Goal: Communication & Community: Answer question/provide support

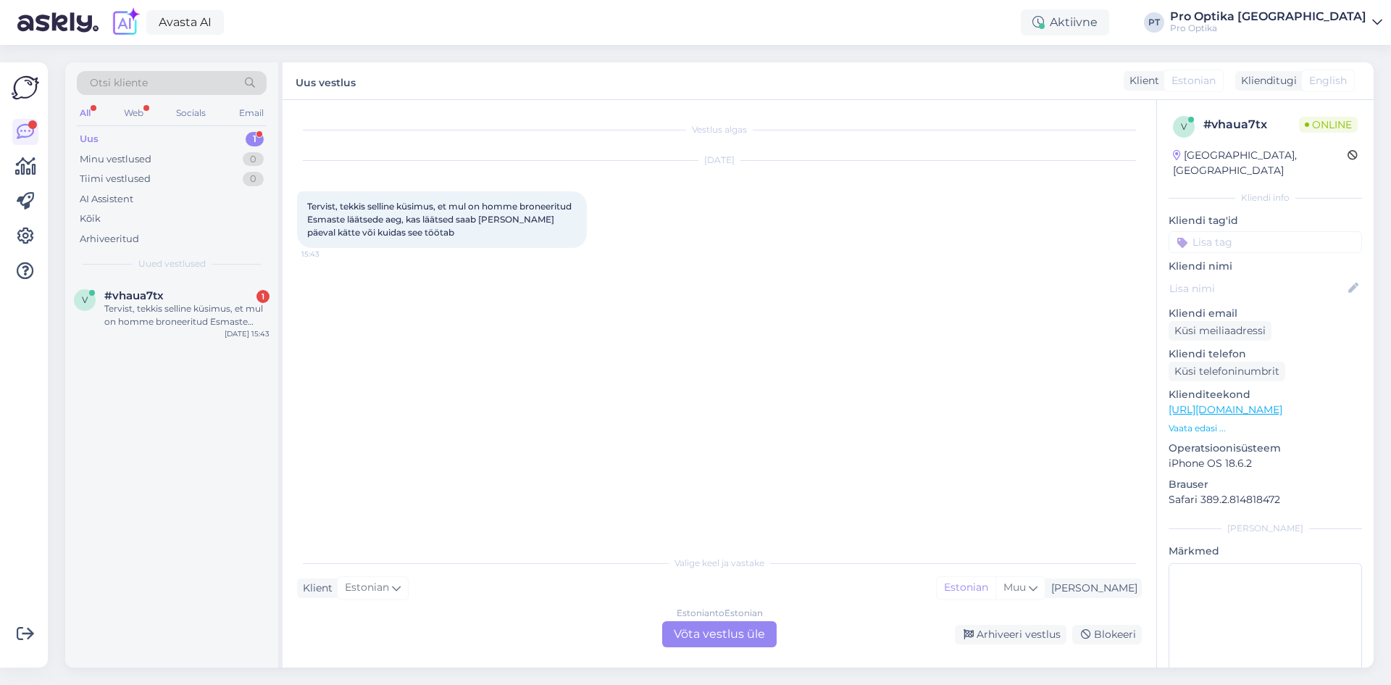
click at [703, 628] on div "Estonian to Estonian Võta vestlus üle" at bounding box center [719, 634] width 114 height 26
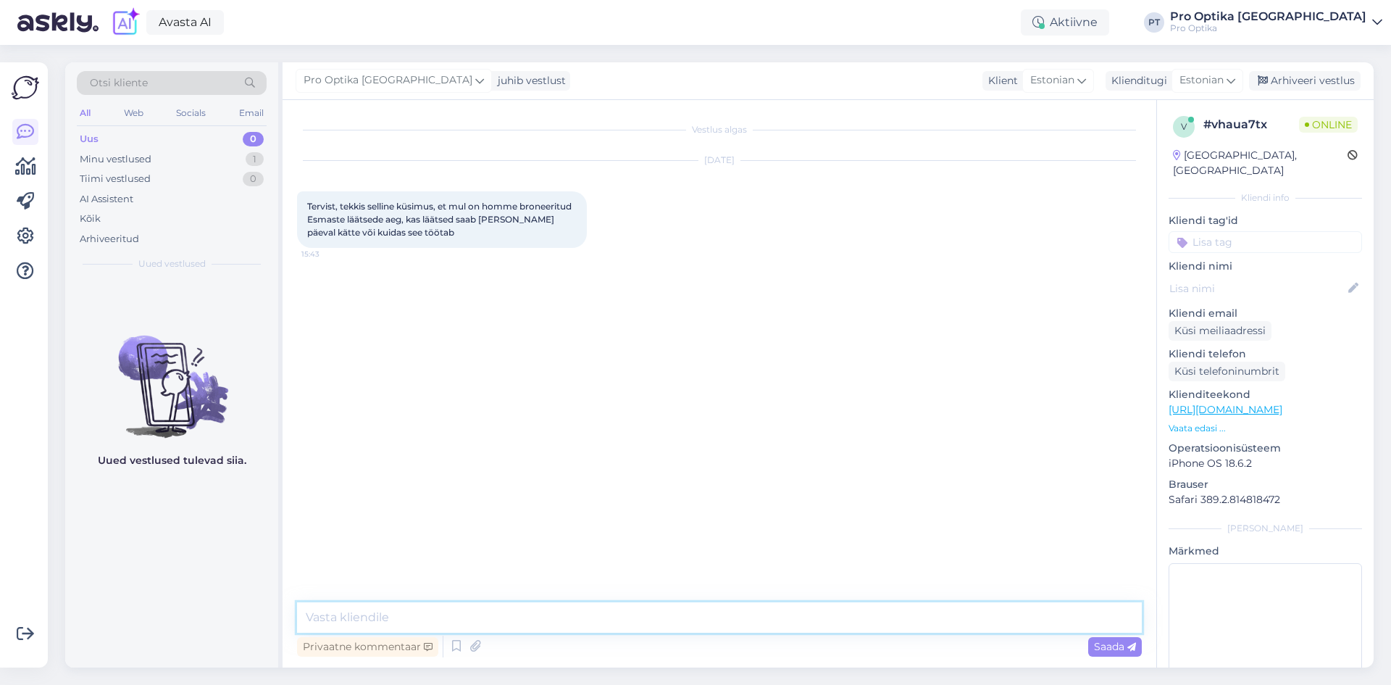
click at [405, 619] on textarea at bounding box center [719, 617] width 845 height 30
type textarea "Tere!"
type textarea "k"
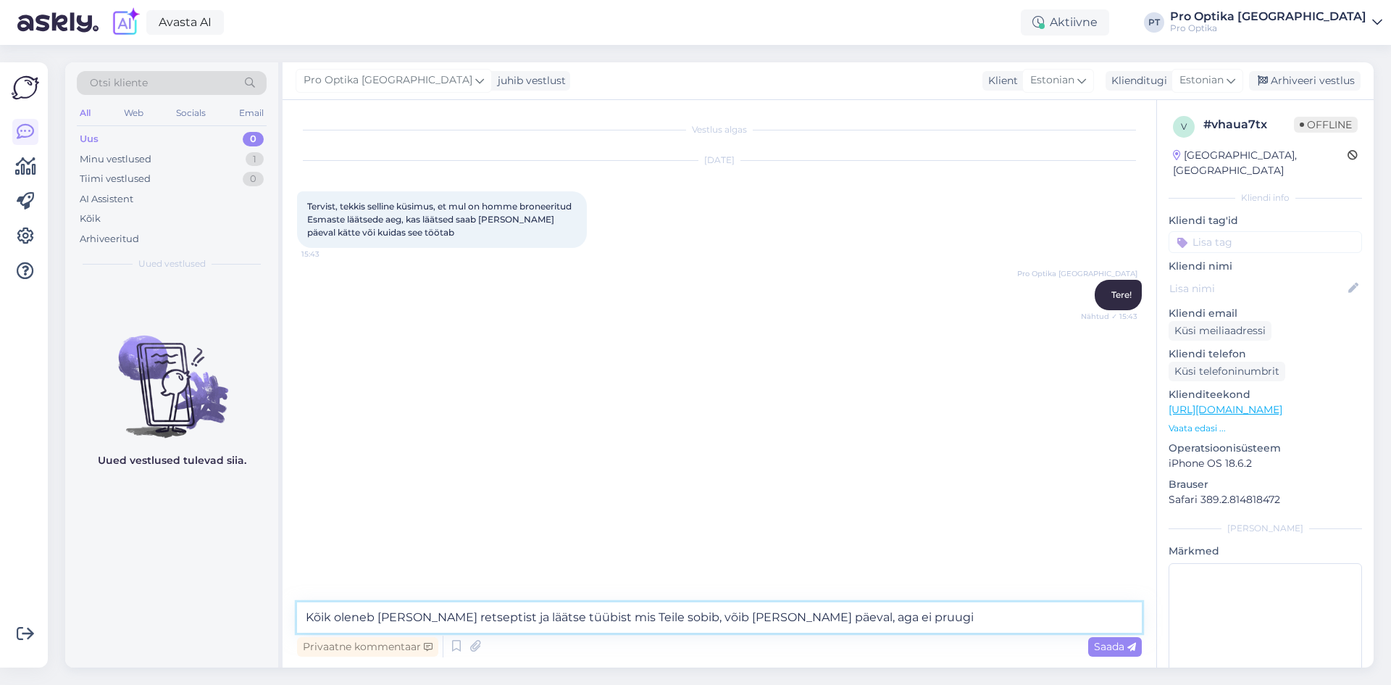
type textarea "Kõik oleneb [PERSON_NAME] retseptist ja läätse tüübist mis Teile sobib, võib [P…"
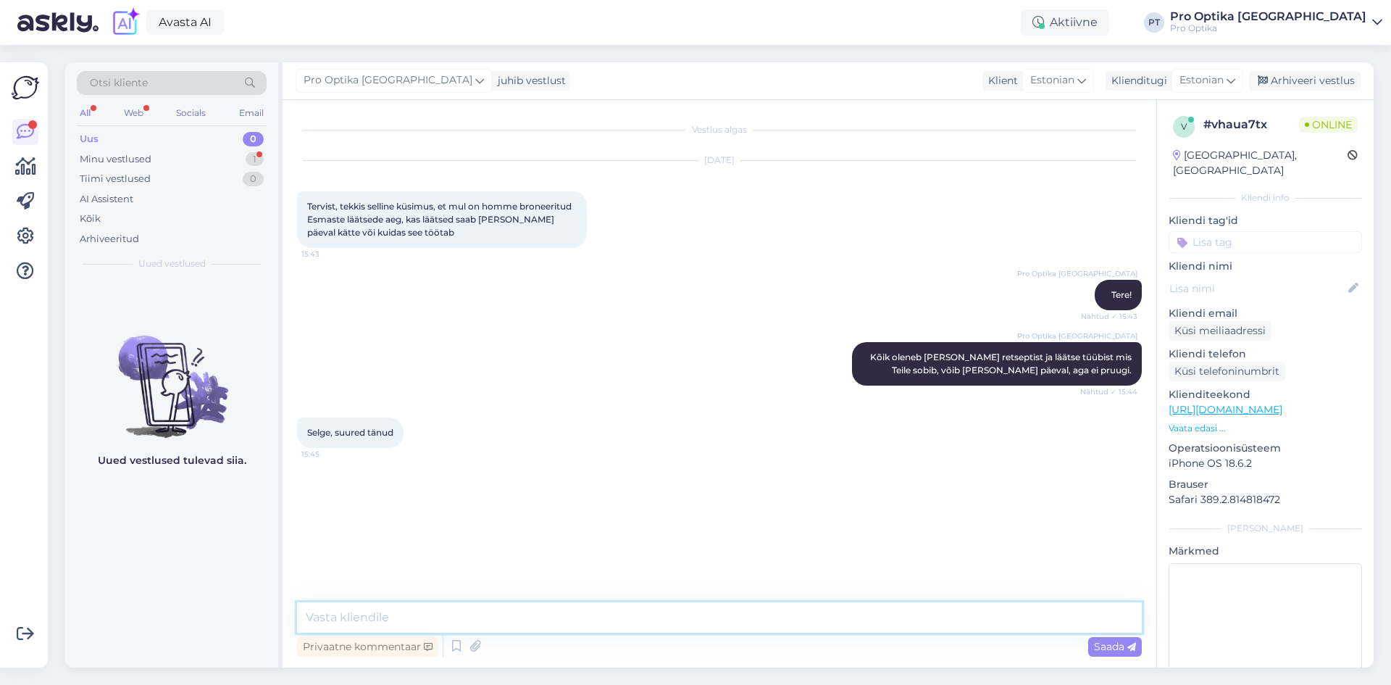
click at [432, 620] on textarea at bounding box center [719, 617] width 845 height 30
click at [455, 655] on icon at bounding box center [456, 646] width 17 height 22
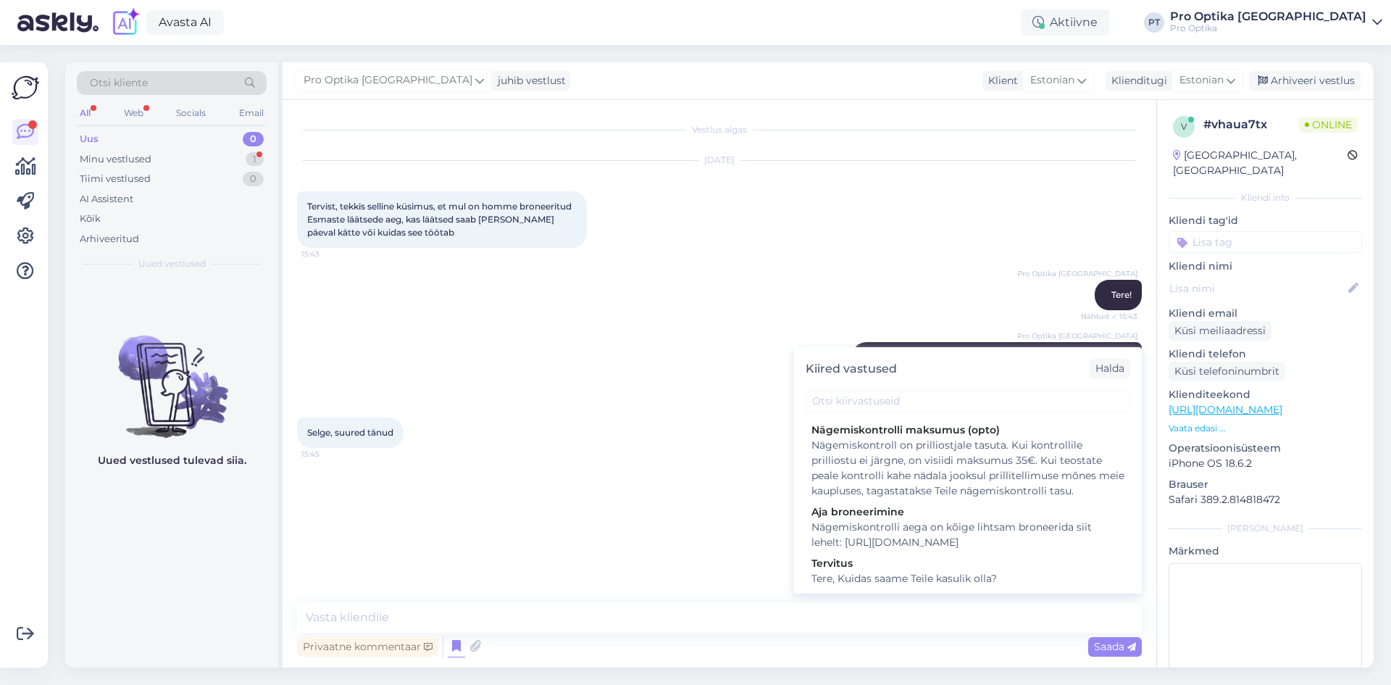
scroll to position [362, 0]
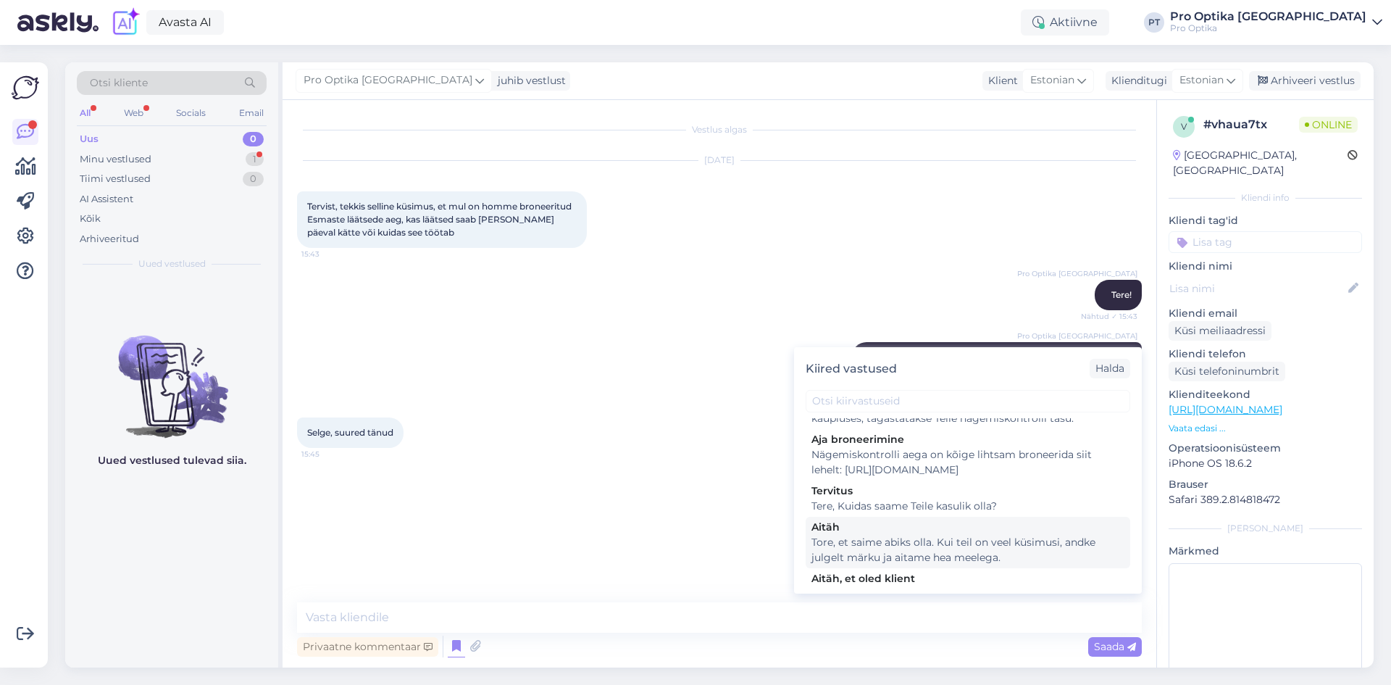
click at [914, 565] on div "Tore, et saime abiks olla. Kui teil on veel küsimusi, andke julgelt märku ja ai…" at bounding box center [967, 550] width 313 height 30
type textarea "Tore, et saime abiks olla. Kui teil on veel küsimusi, andke julgelt märku ja ai…"
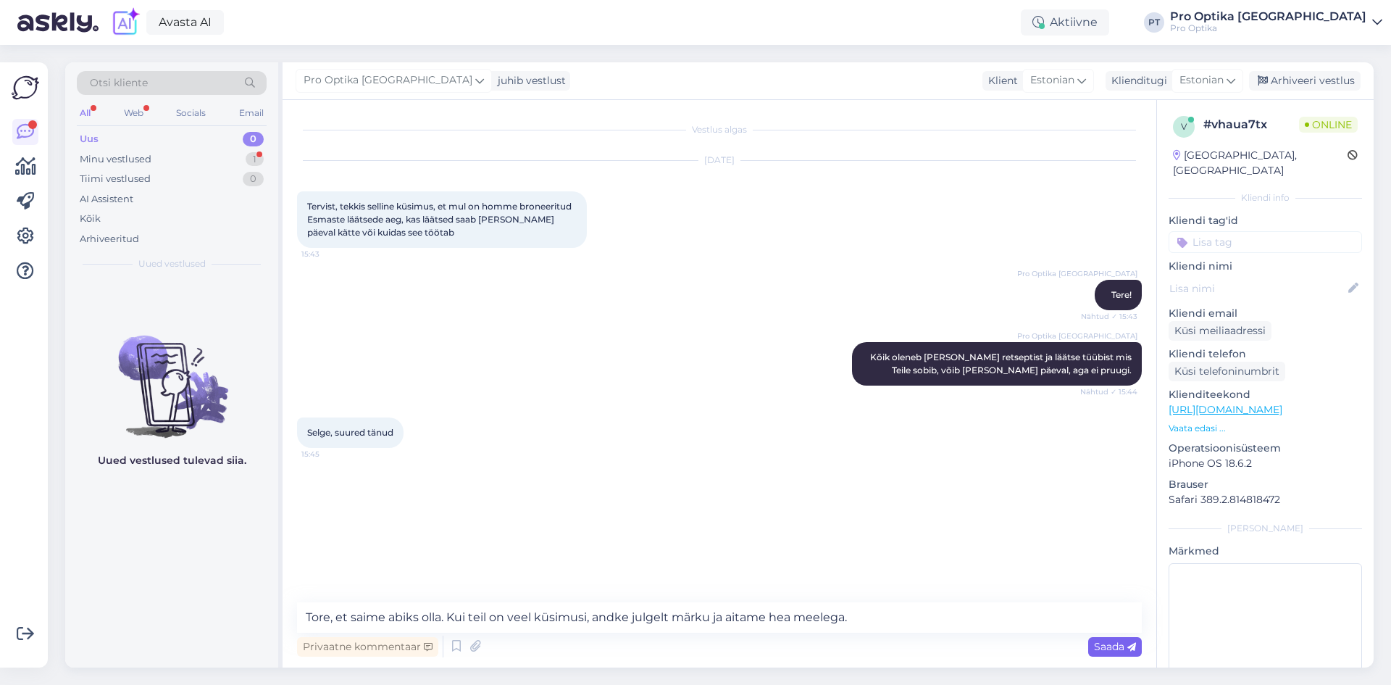
click at [1107, 648] on span "Saada" at bounding box center [1115, 646] width 42 height 13
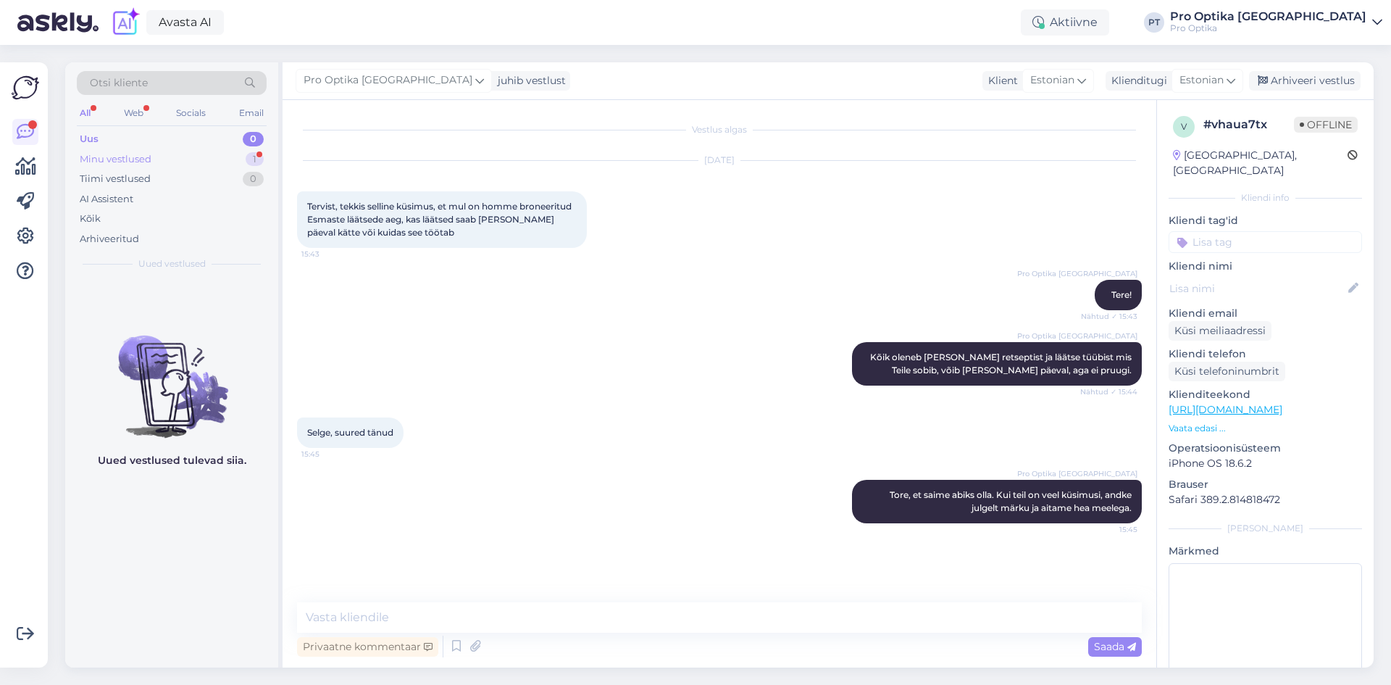
click at [204, 156] on div "Minu vestlused 1" at bounding box center [172, 159] width 190 height 20
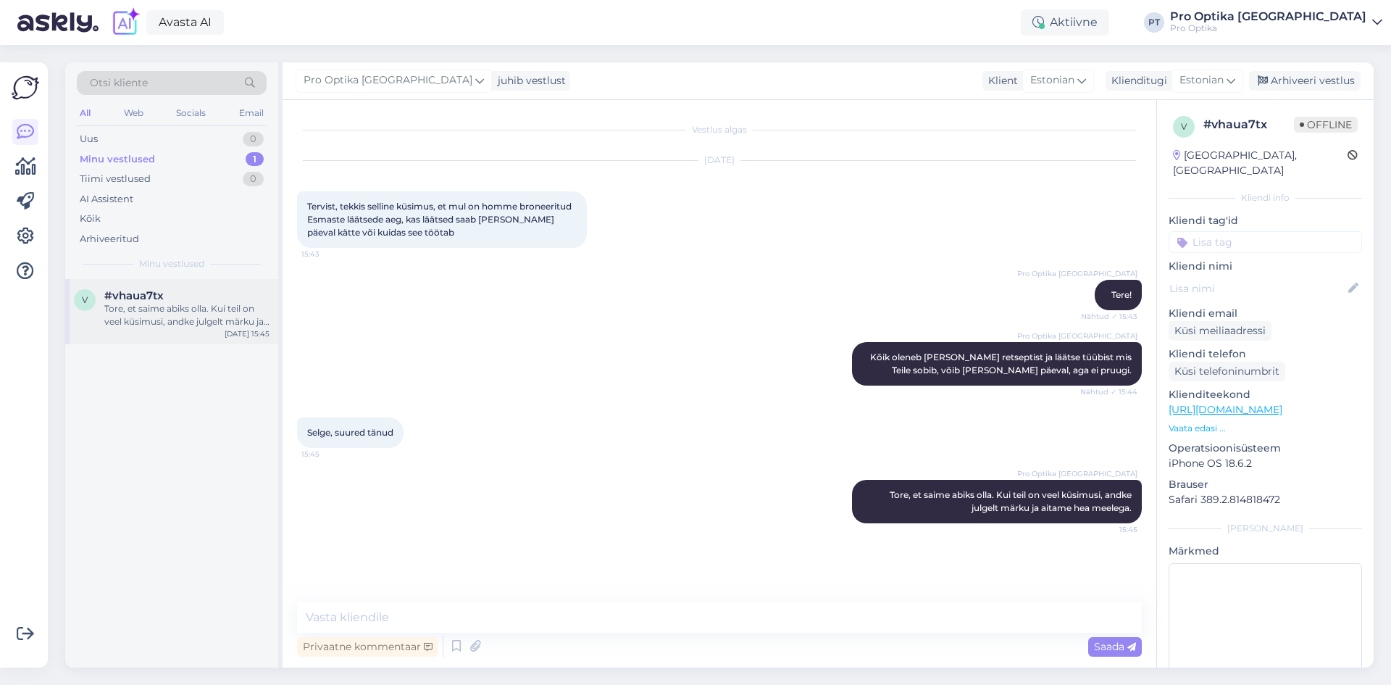
click at [262, 306] on div "Tore, et saime abiks olla. Kui teil on veel küsimusi, andke julgelt märku ja ai…" at bounding box center [186, 315] width 165 height 26
click at [98, 148] on div "Uus 0" at bounding box center [172, 139] width 190 height 20
